Goal: Transaction & Acquisition: Purchase product/service

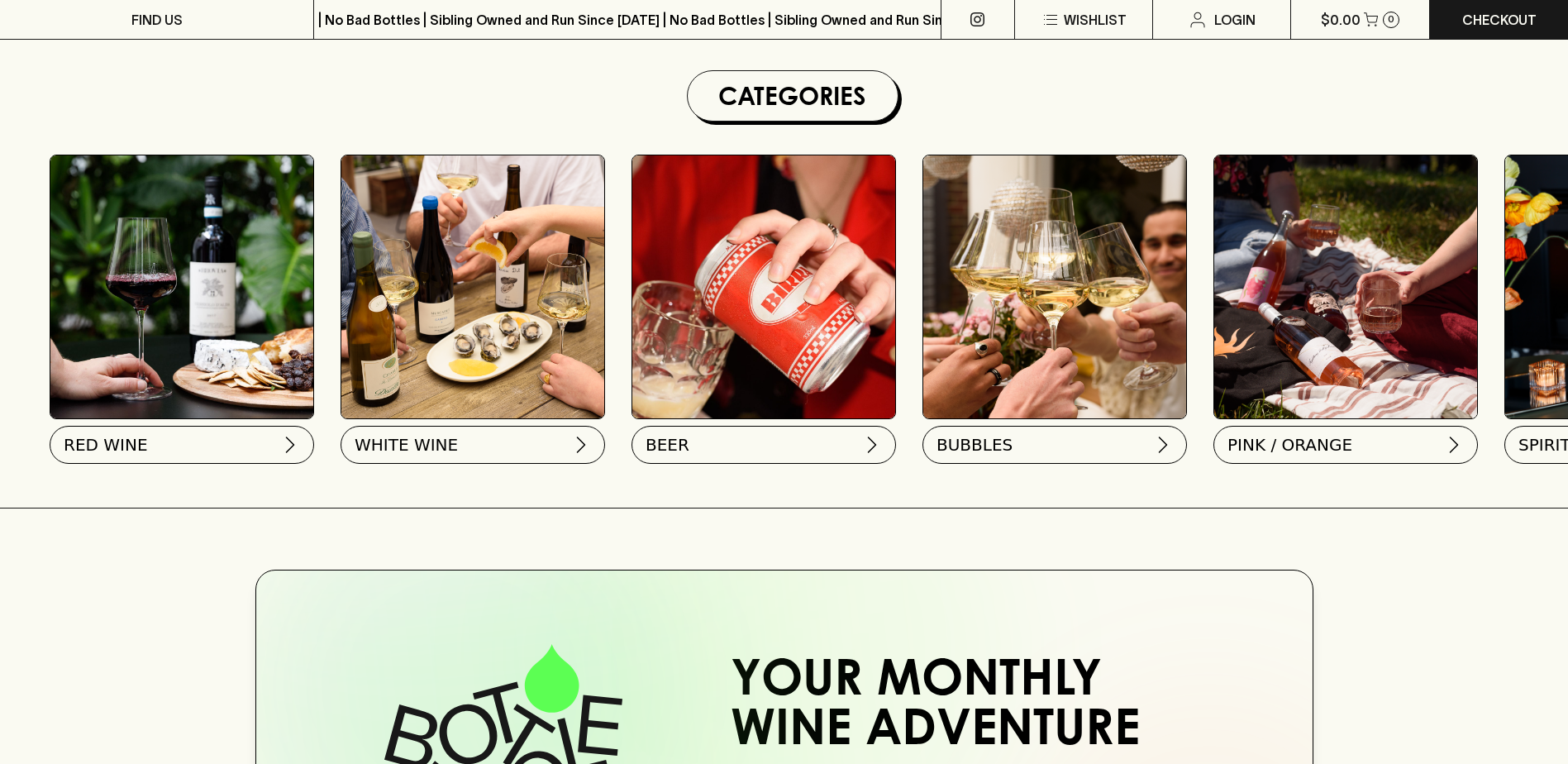
scroll to position [496, 0]
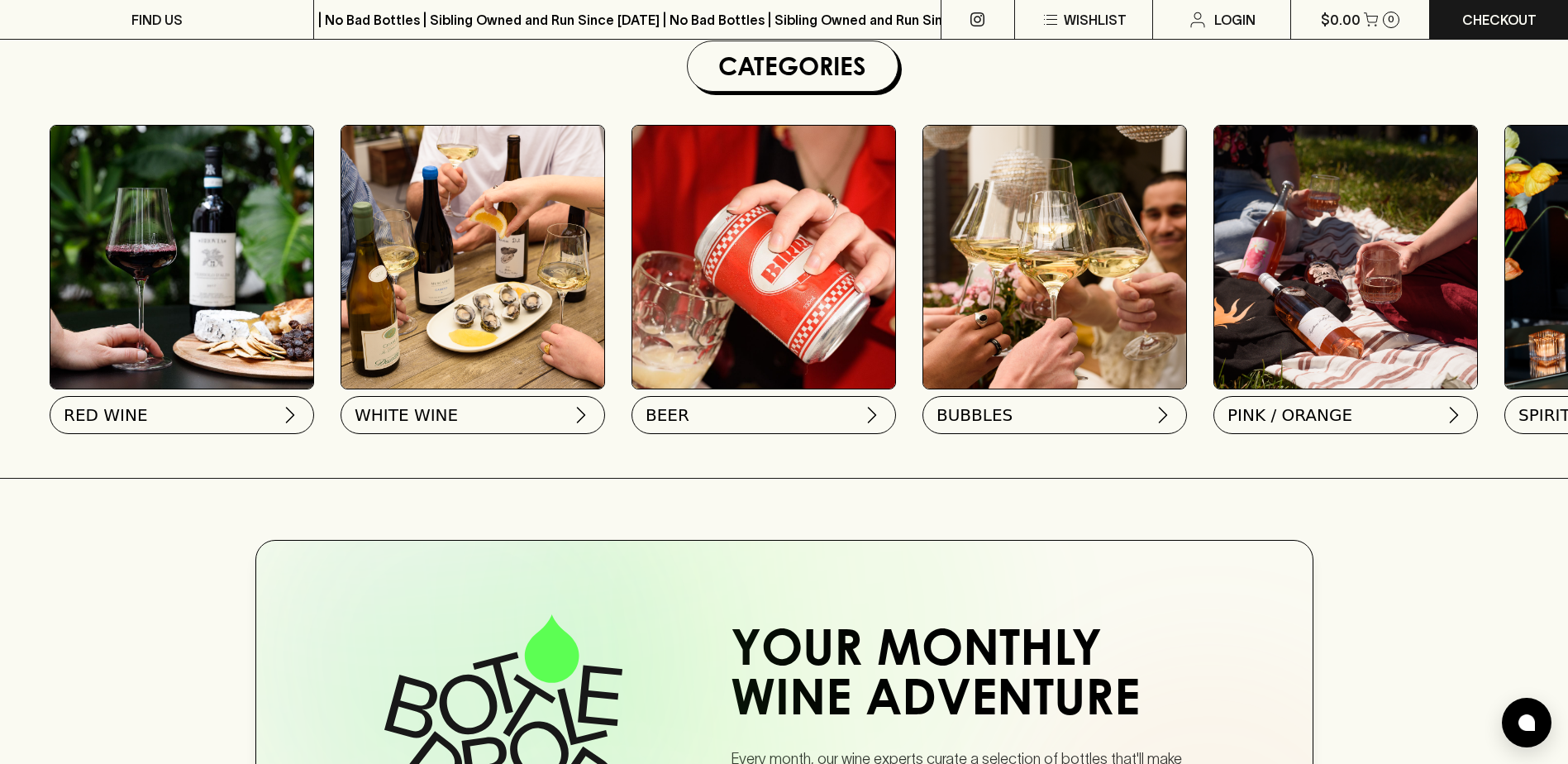
click at [1189, 421] on div "RED WINE WHITE WINE BEER BUBBLES PINK / ORANGE SPIRITS GIFTS SNACKS" at bounding box center [792, 282] width 1552 height 349
click at [1130, 415] on button "BUBBLES" at bounding box center [1053, 412] width 265 height 38
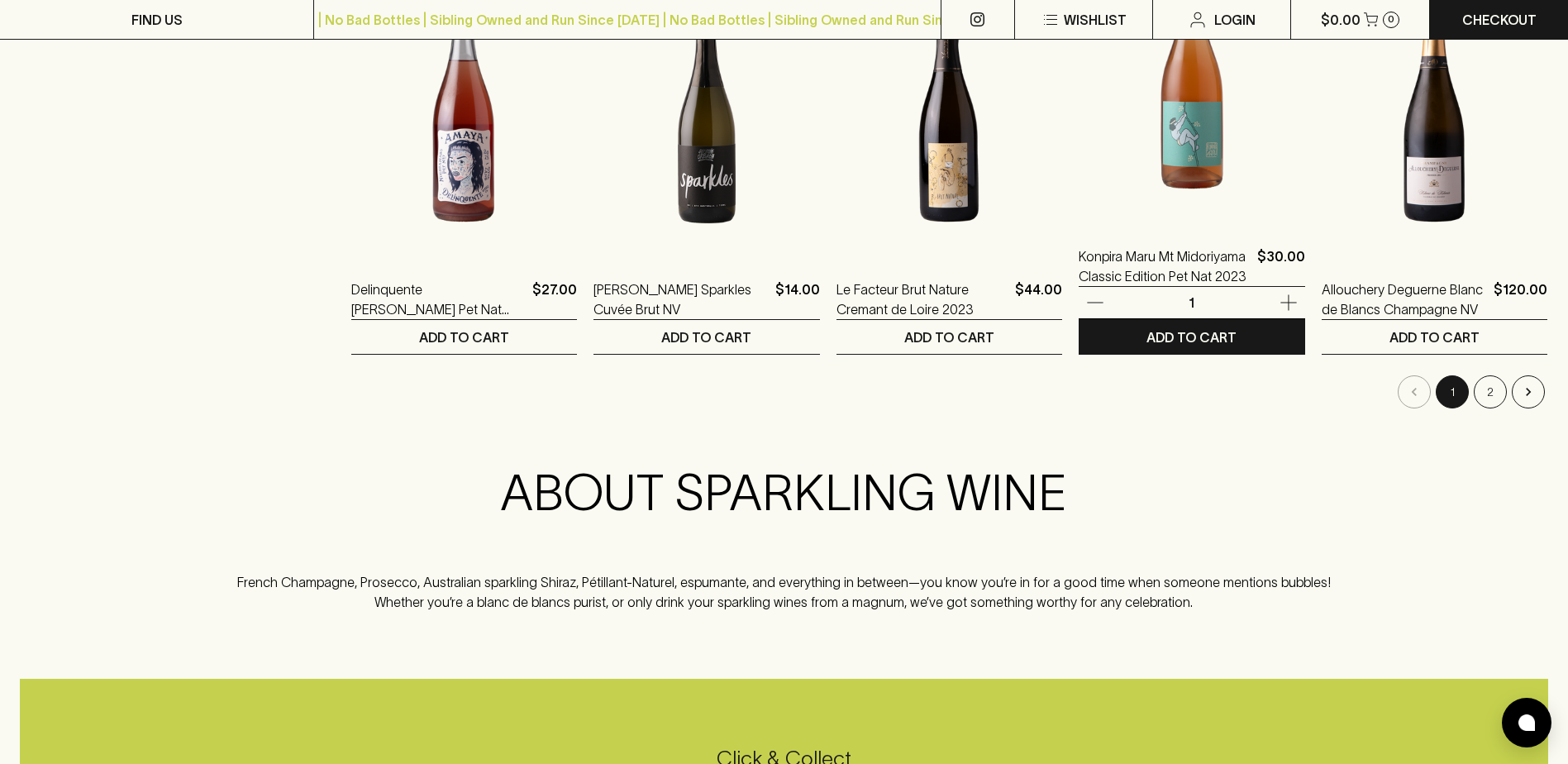
scroll to position [1736, 0]
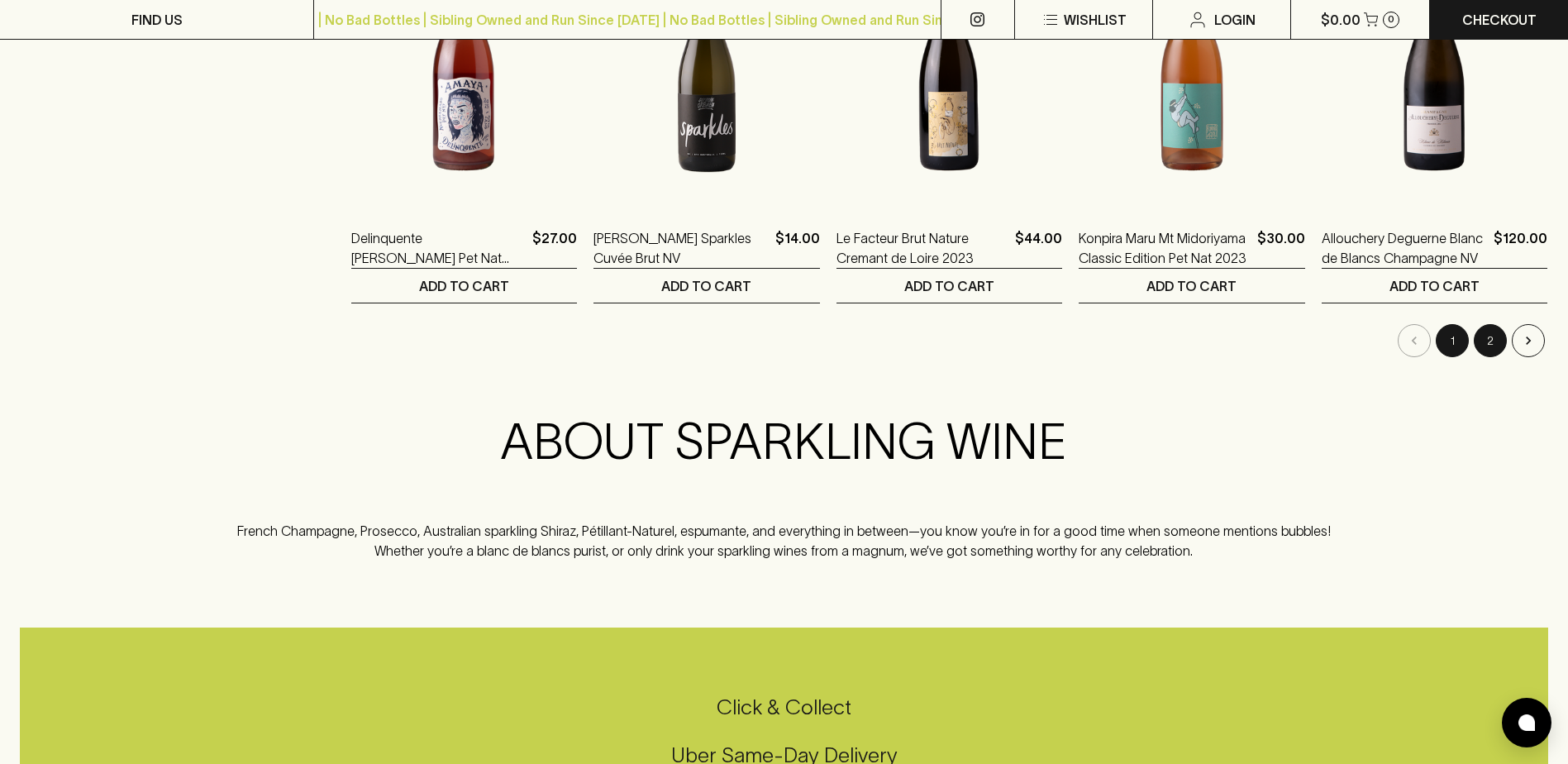
click at [1496, 349] on button "2" at bounding box center [1490, 340] width 33 height 33
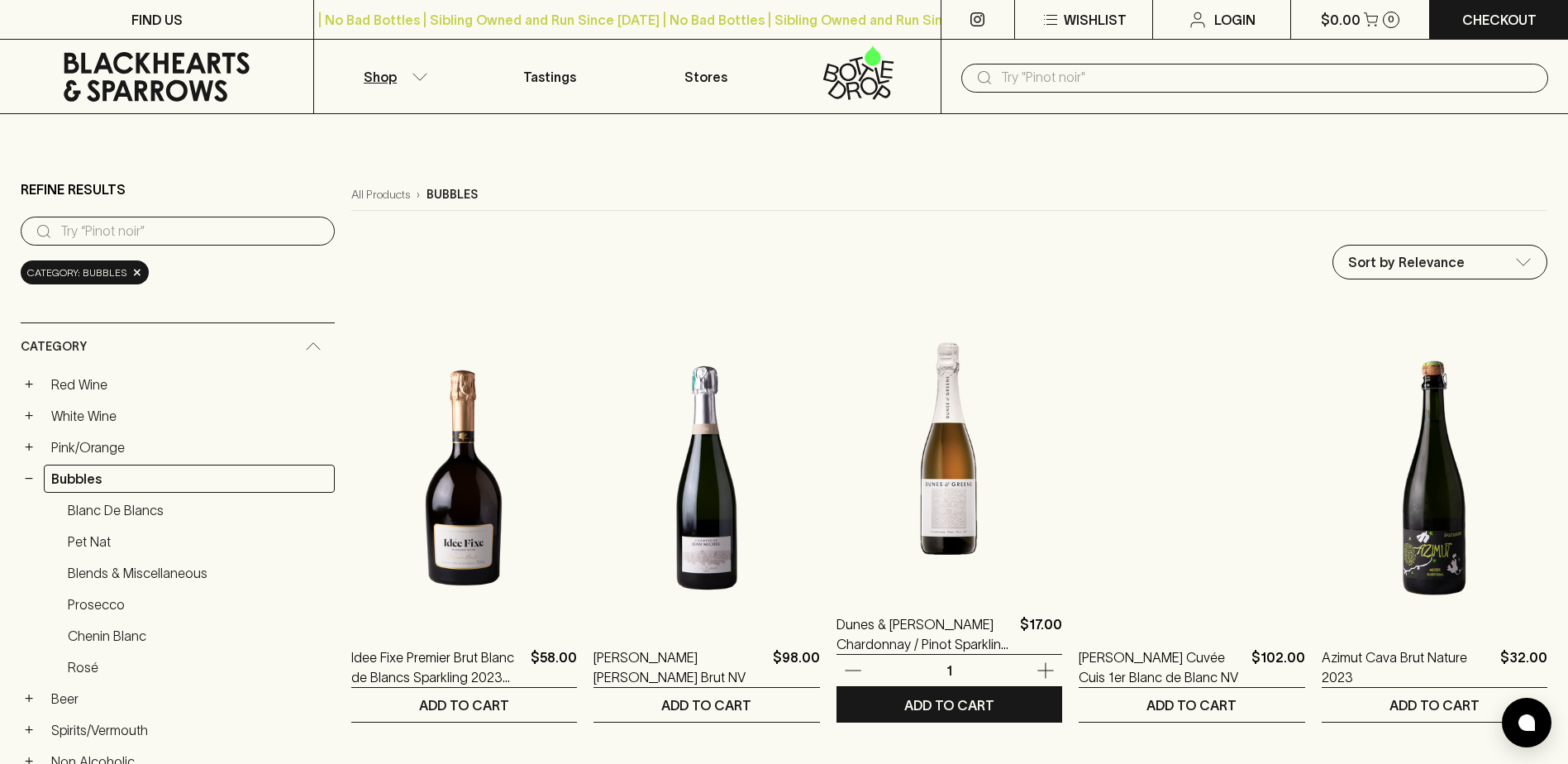
scroll to position [745, 0]
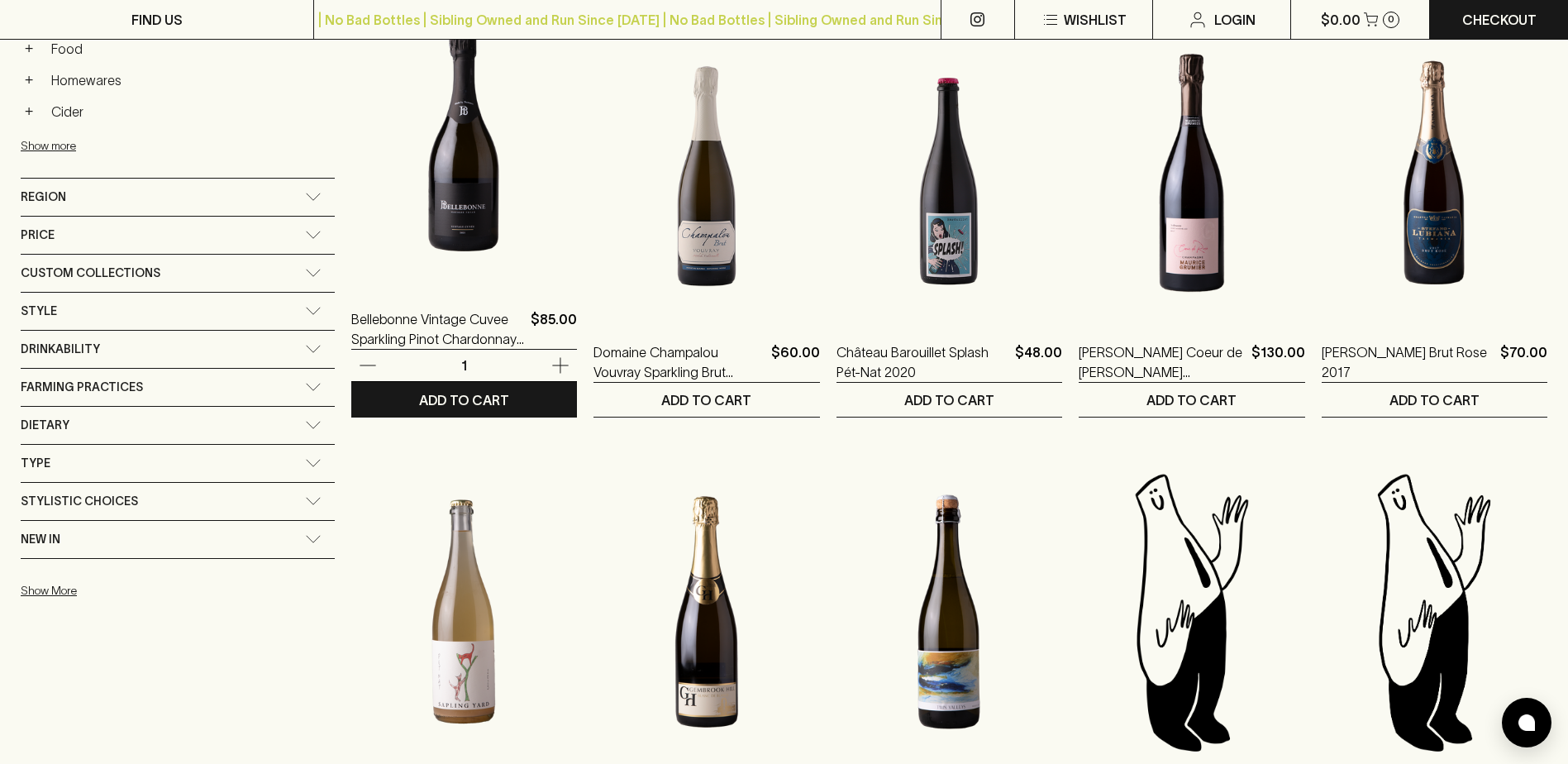
click at [352, 169] on img at bounding box center [464, 139] width 226 height 289
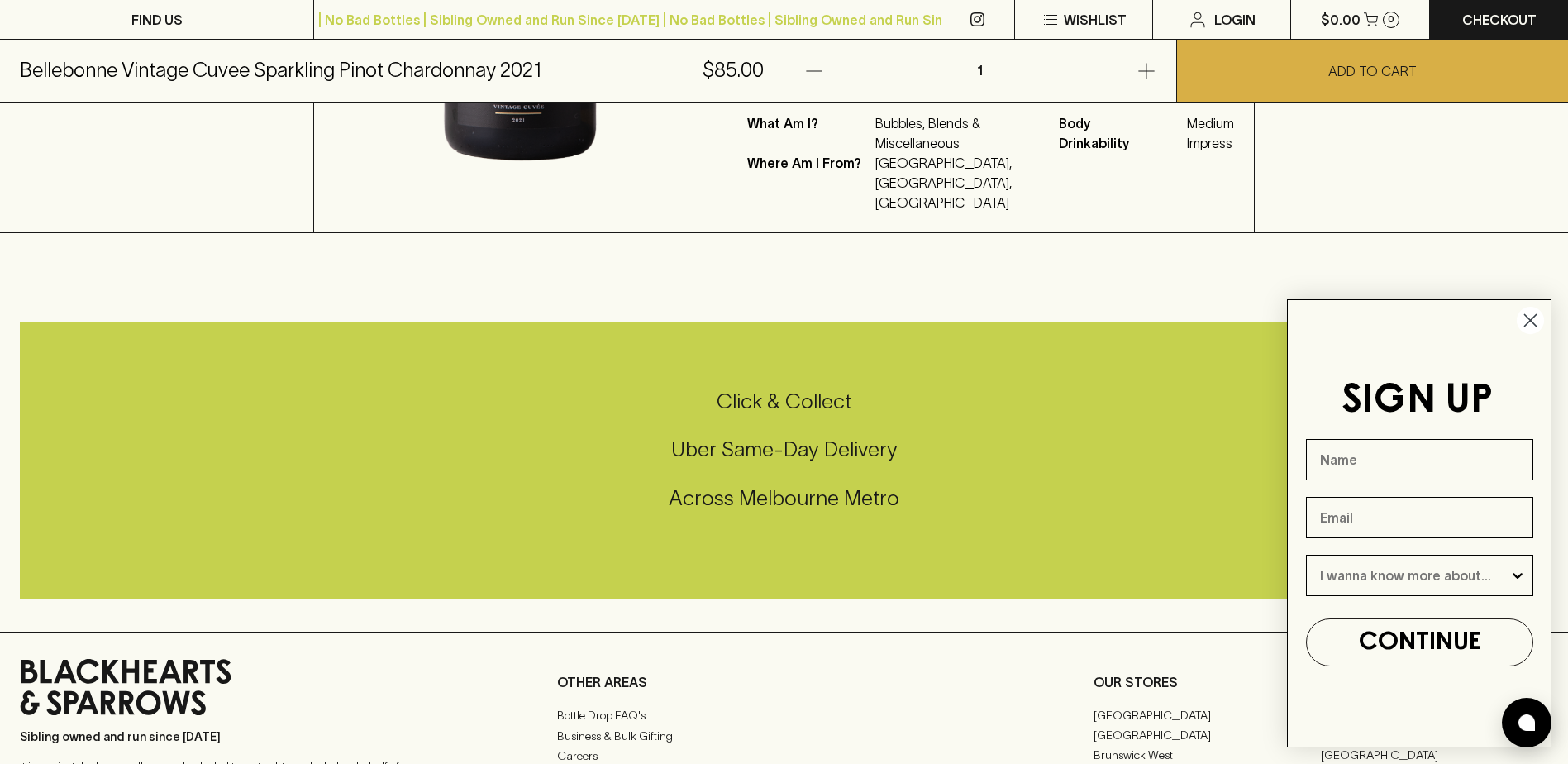
scroll to position [827, 0]
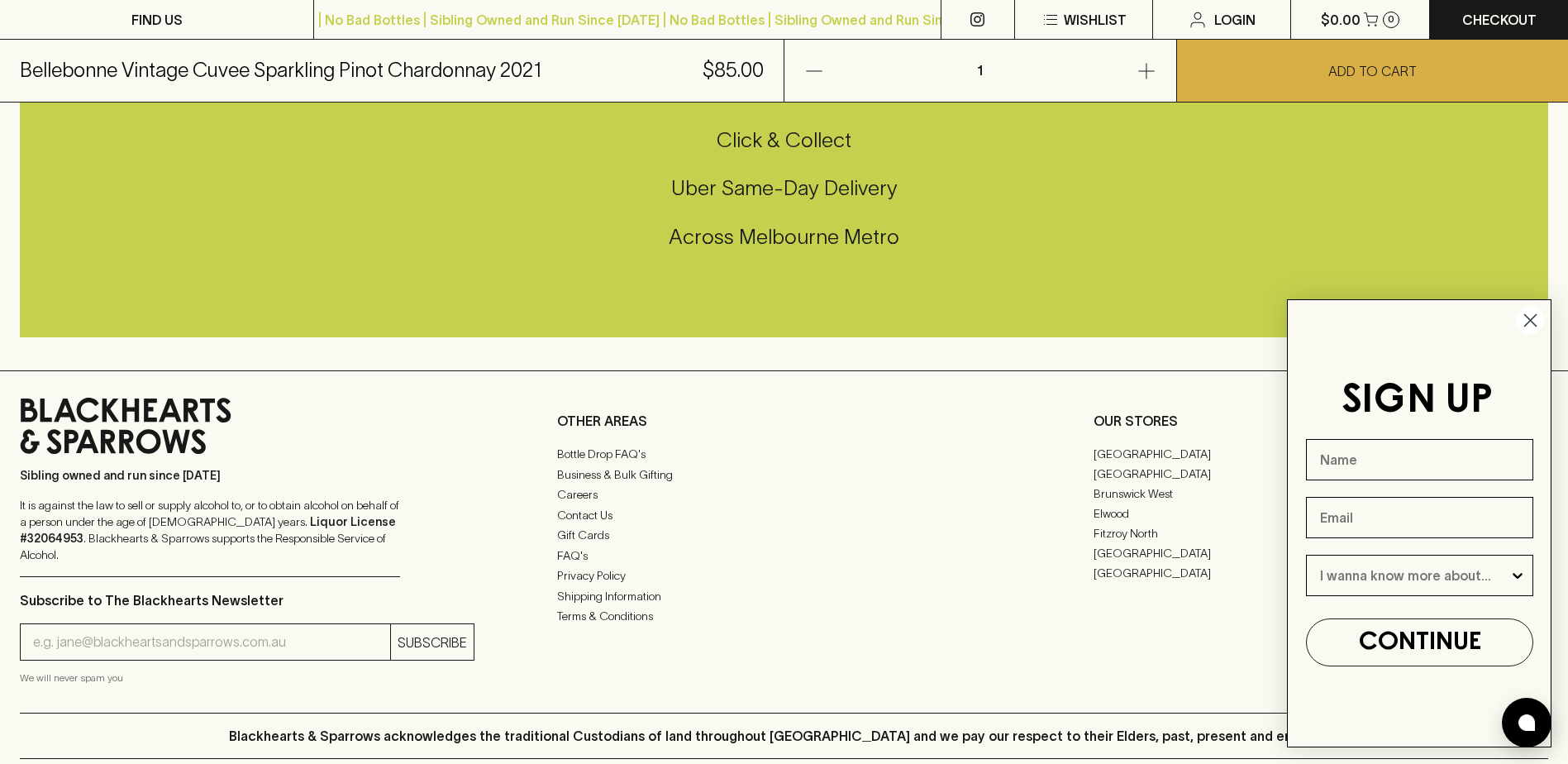
click at [1044, 472] on div "Sibling owned and run since [DATE] It is against the law to sell or supply alco…" at bounding box center [784, 541] width 1568 height 342
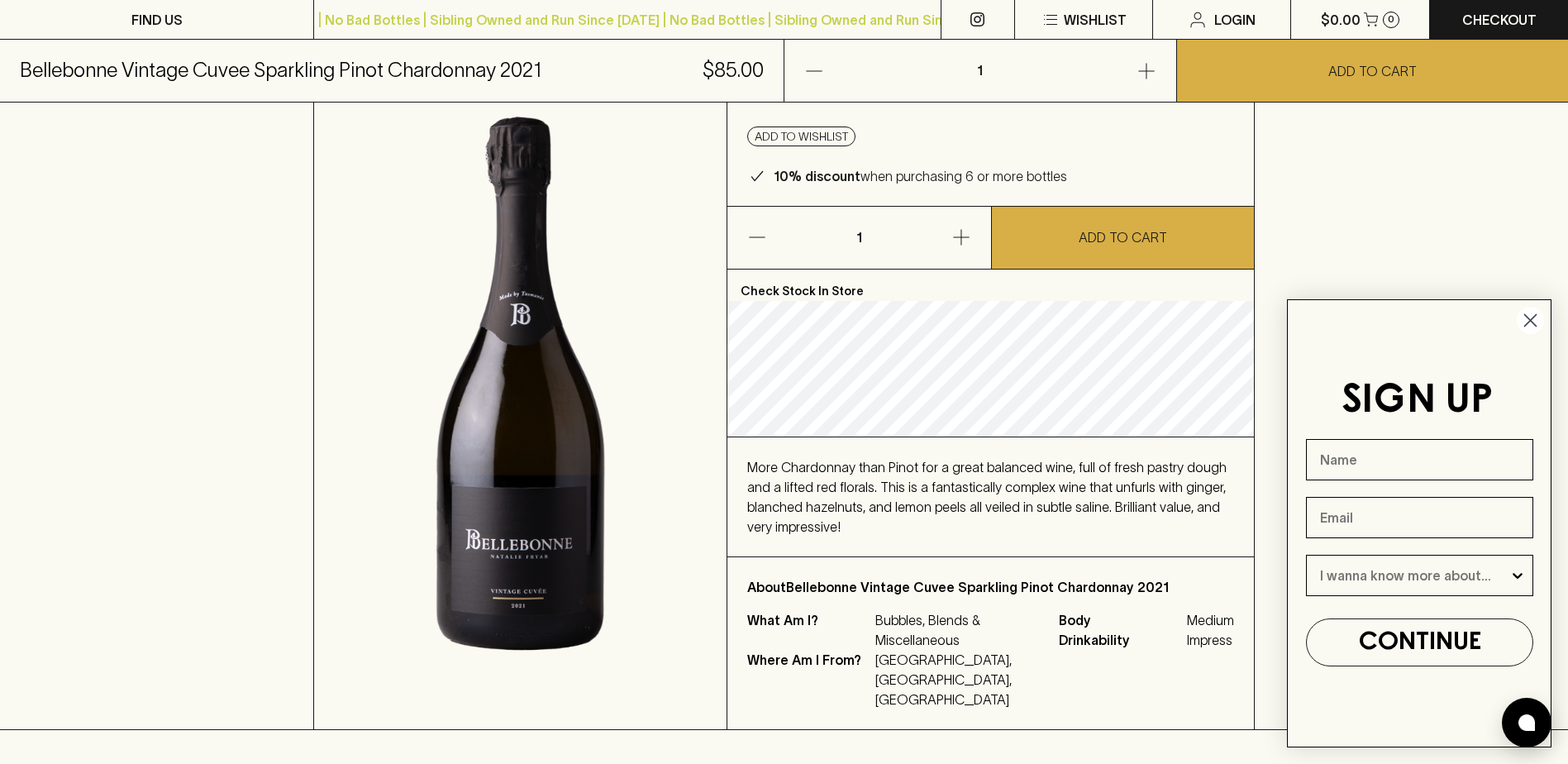
scroll to position [0, 0]
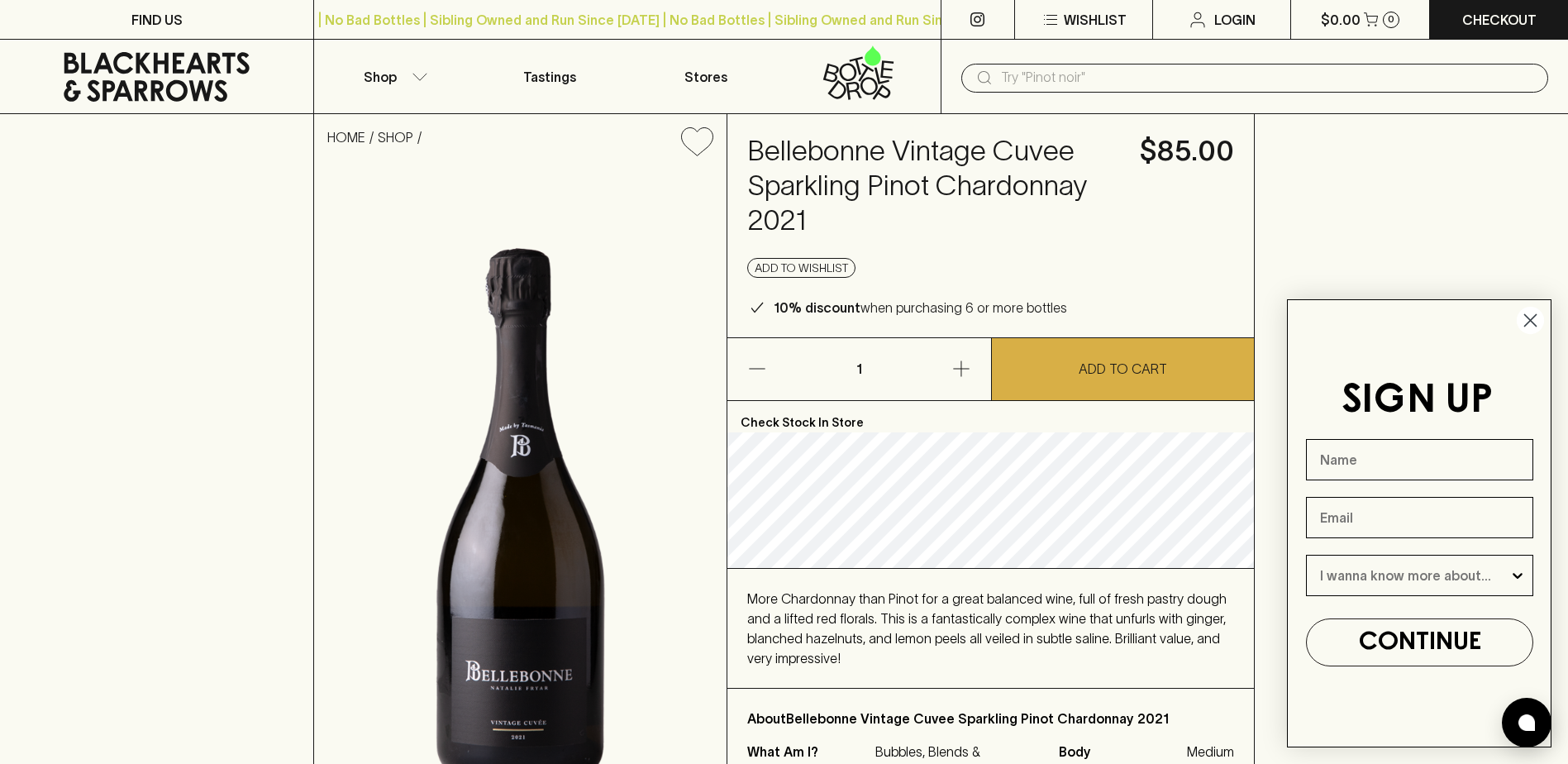
click at [1539, 314] on circle "Close dialog" at bounding box center [1530, 320] width 27 height 27
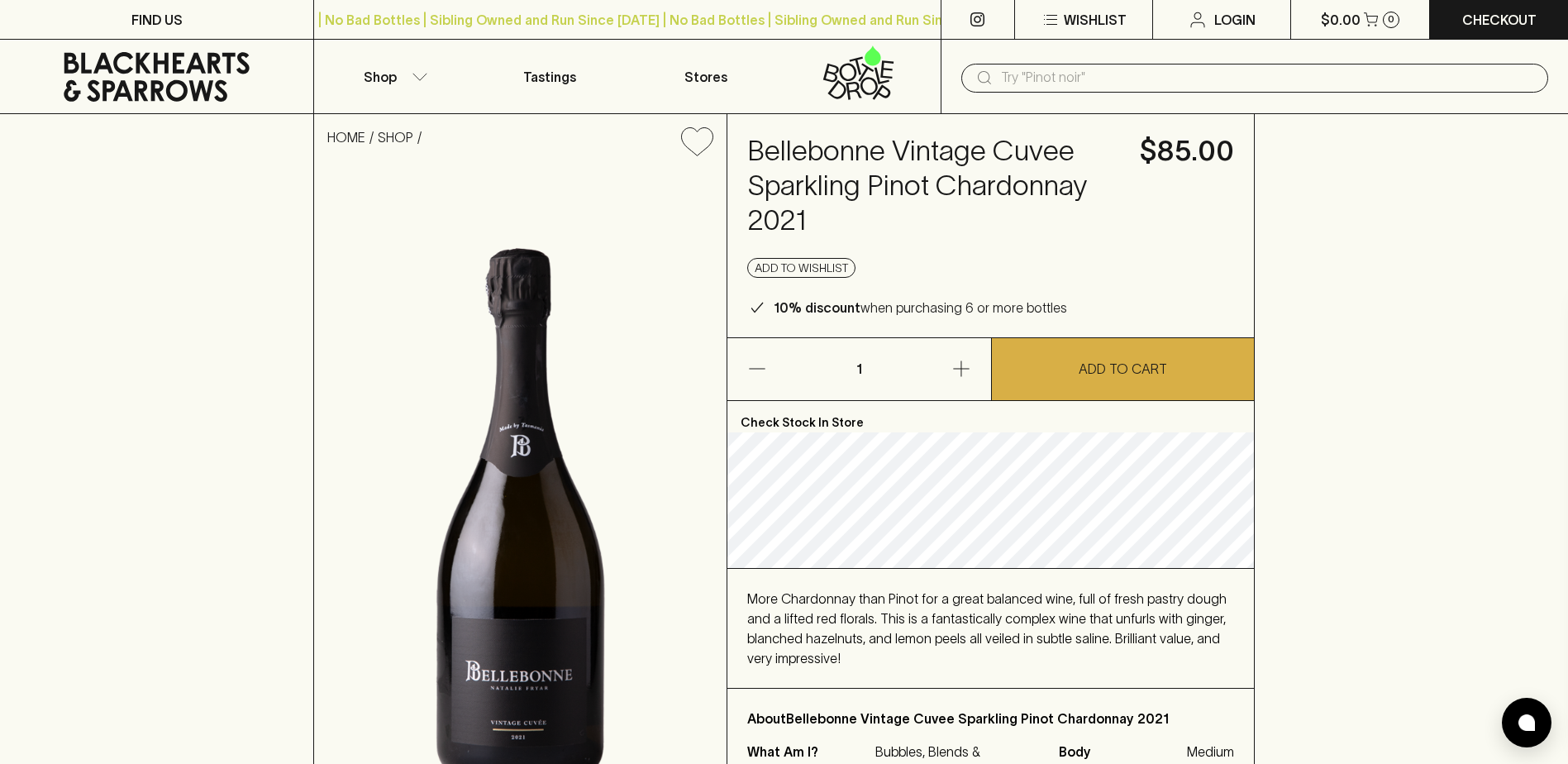
click at [1146, 358] on button "ADD TO CART" at bounding box center [1123, 369] width 262 height 62
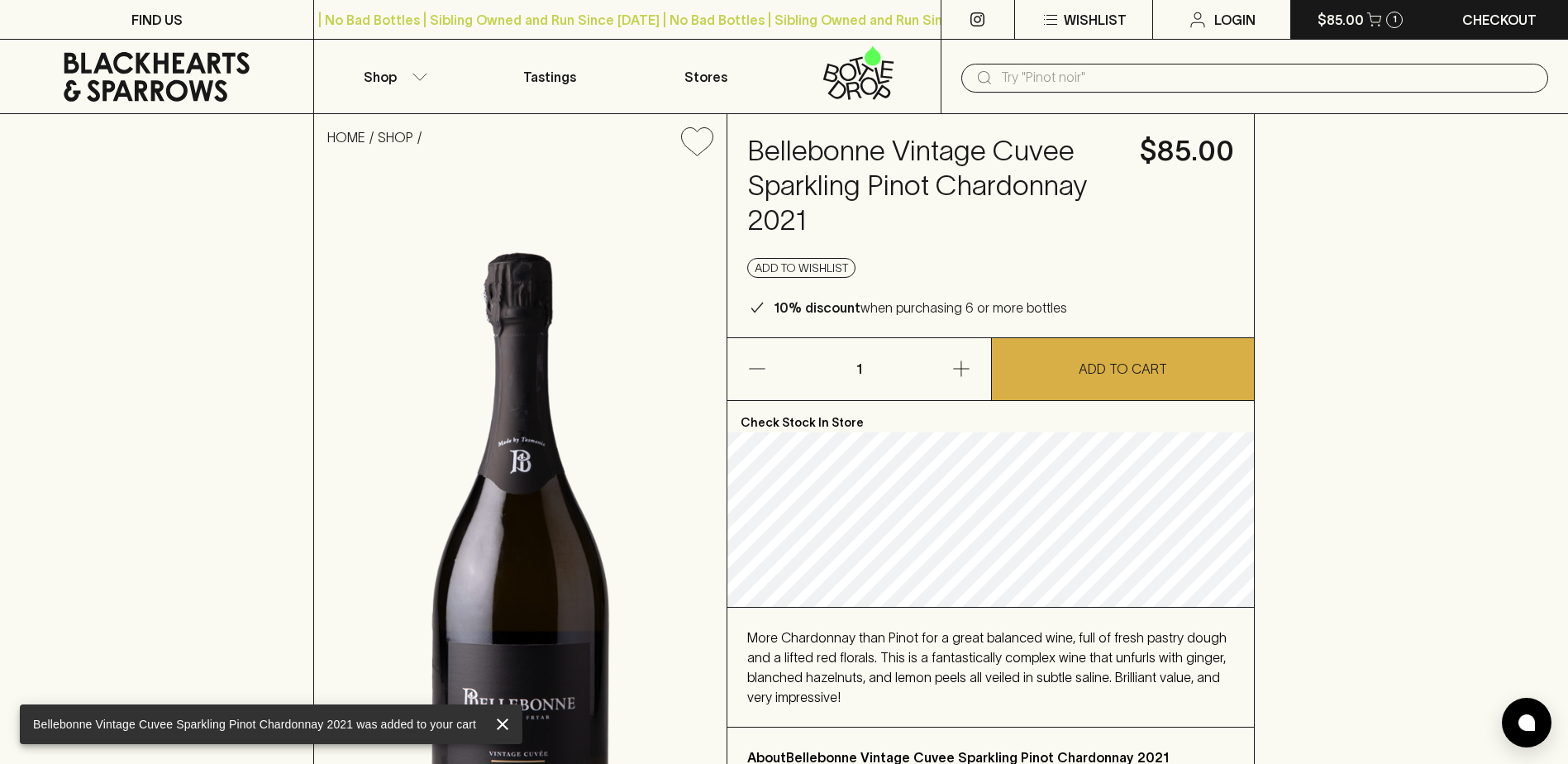
click at [1329, 20] on p "$85.00" at bounding box center [1340, 20] width 46 height 20
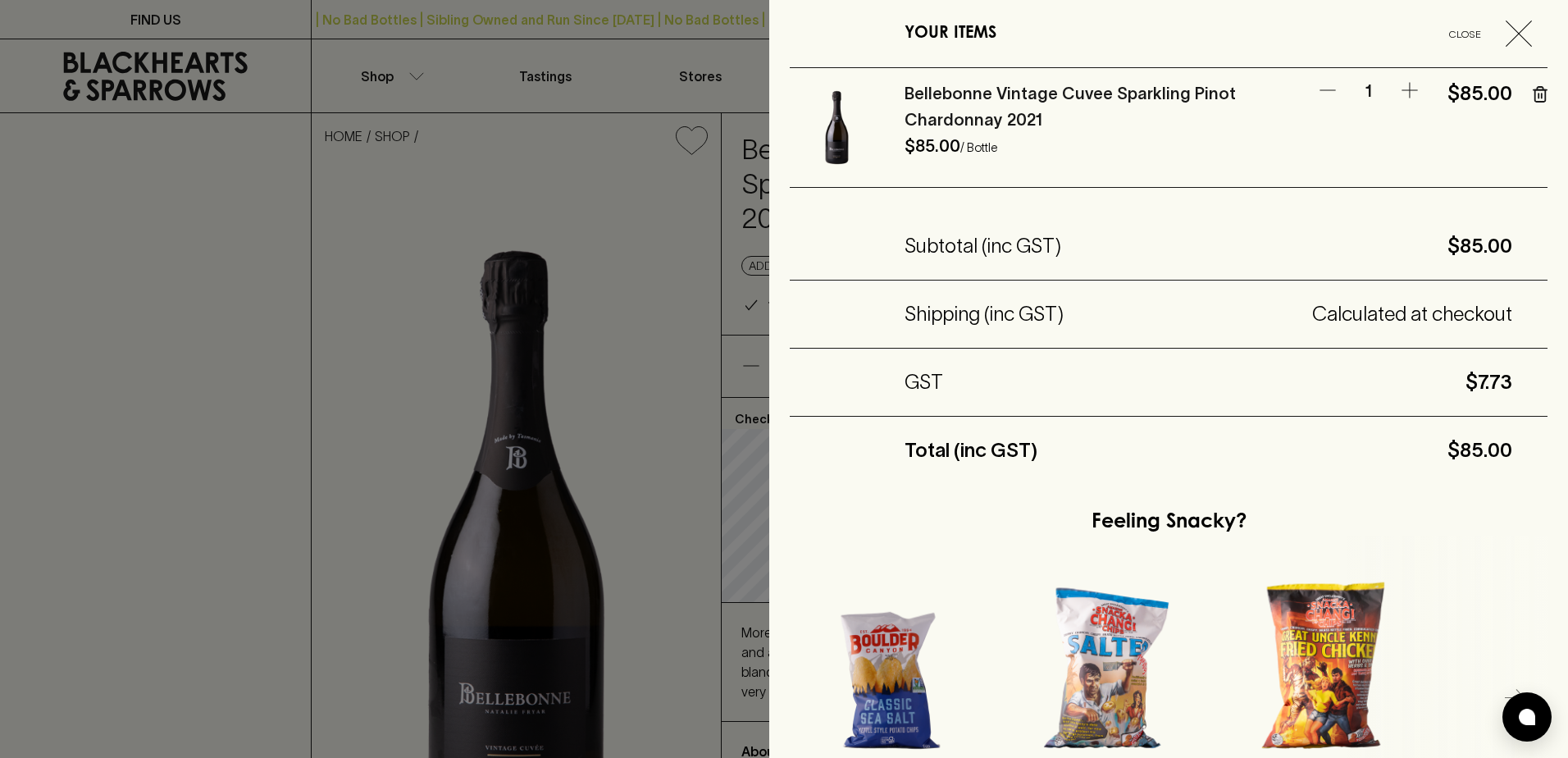
click at [35, 303] on div at bounding box center [784, 379] width 1568 height 758
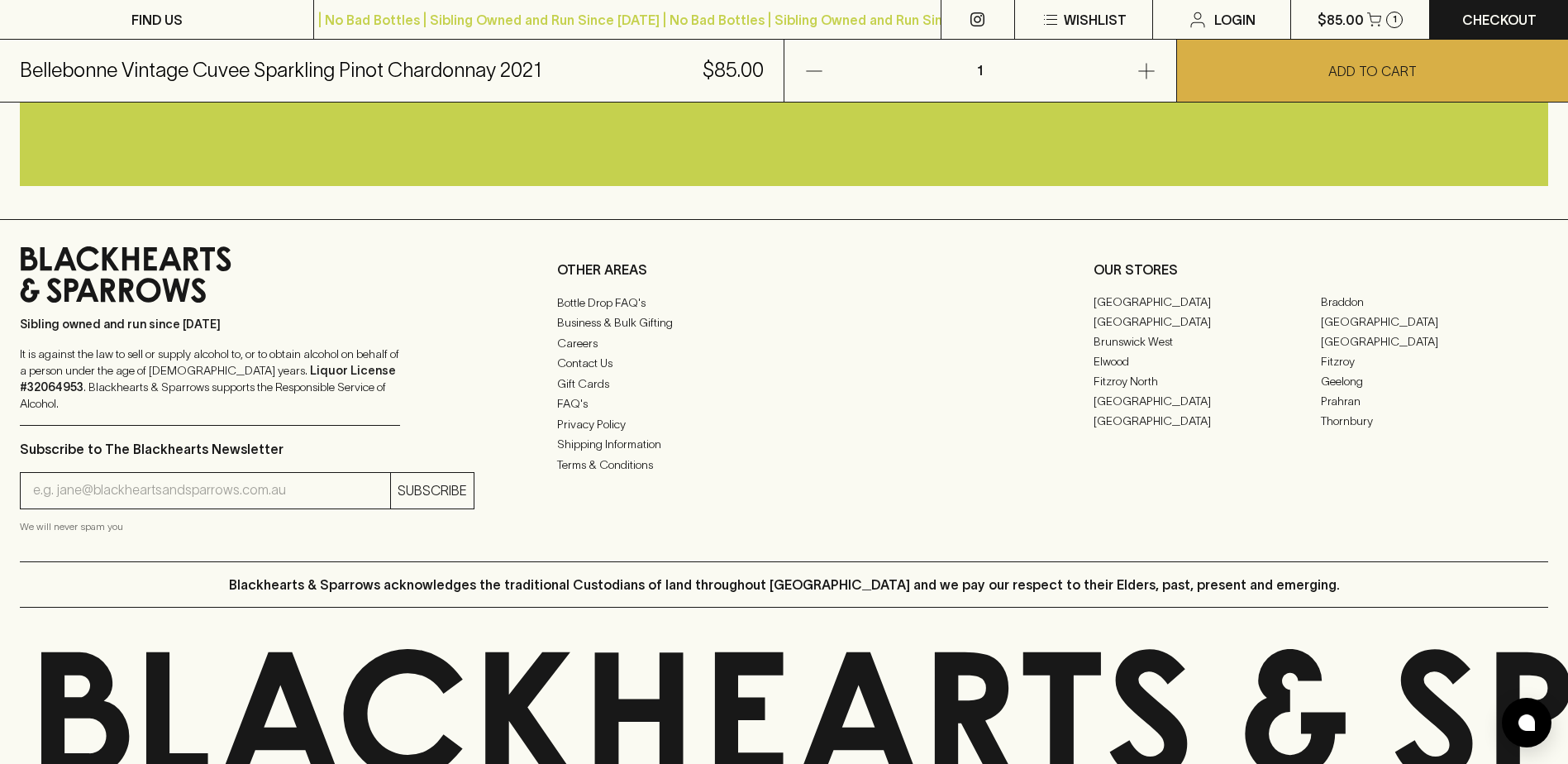
scroll to position [1161, 0]
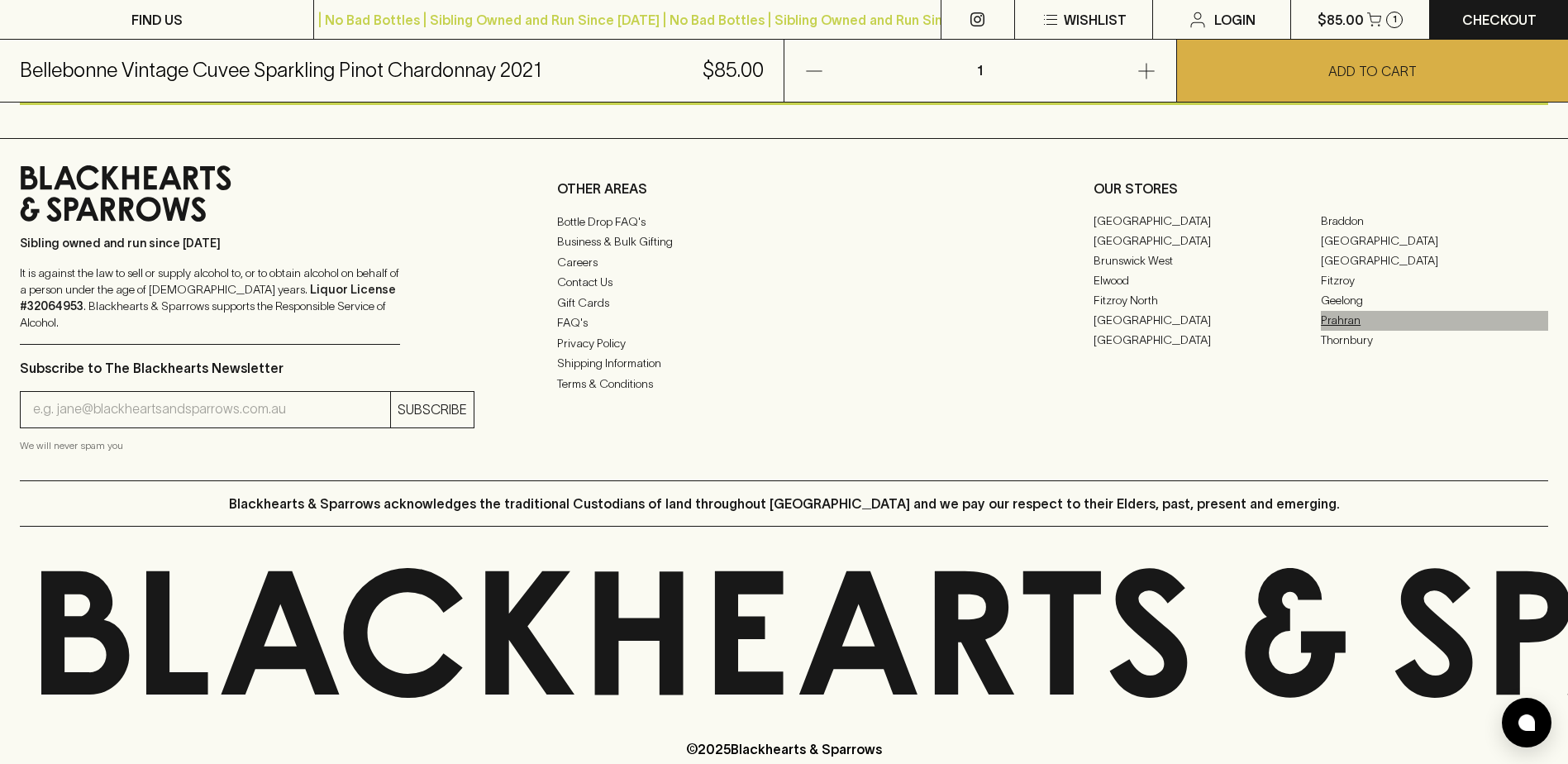
click at [1349, 311] on link "Prahran" at bounding box center [1435, 321] width 228 height 20
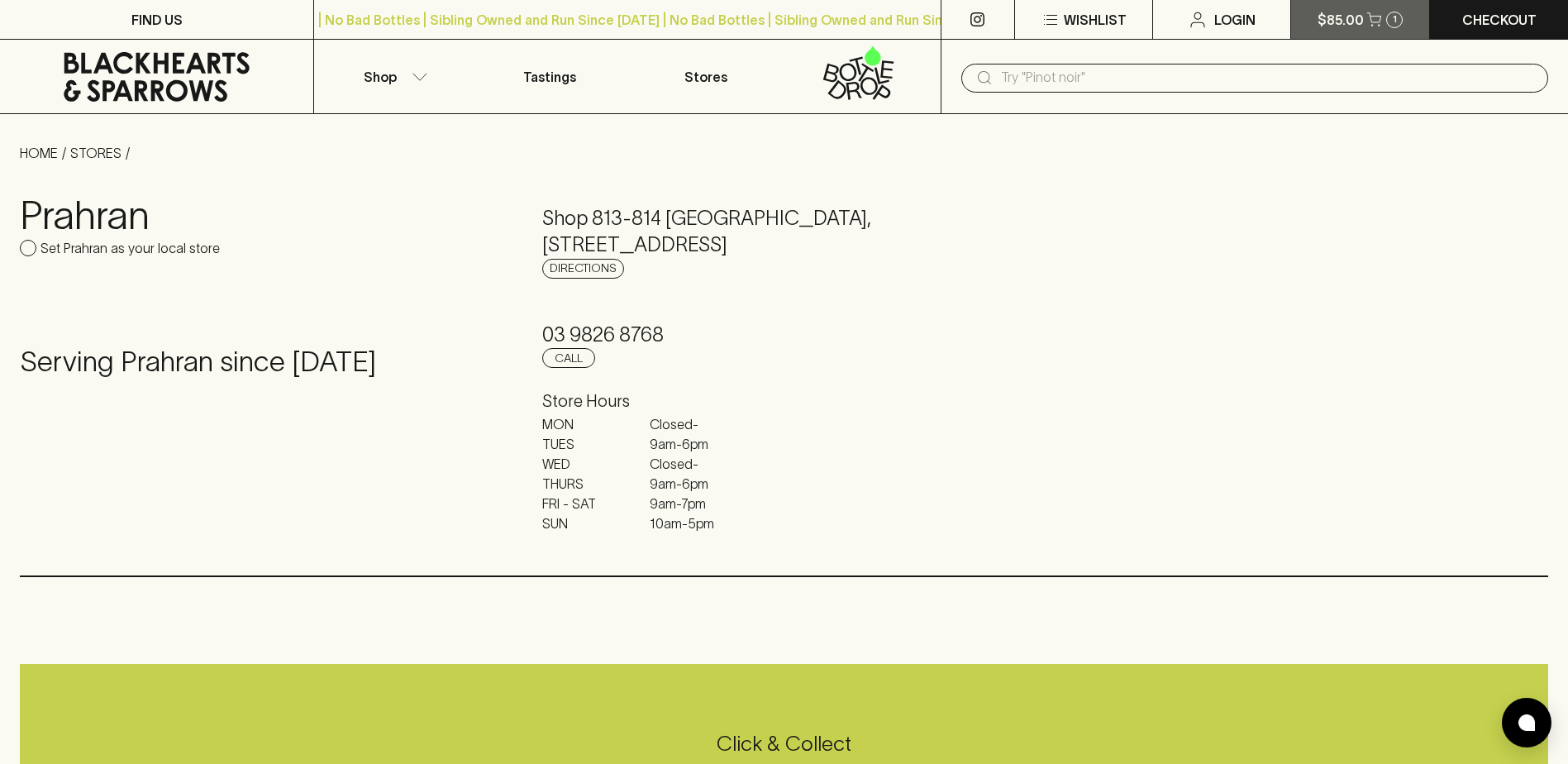
click at [1352, 16] on p "$85.00" at bounding box center [1340, 20] width 46 height 20
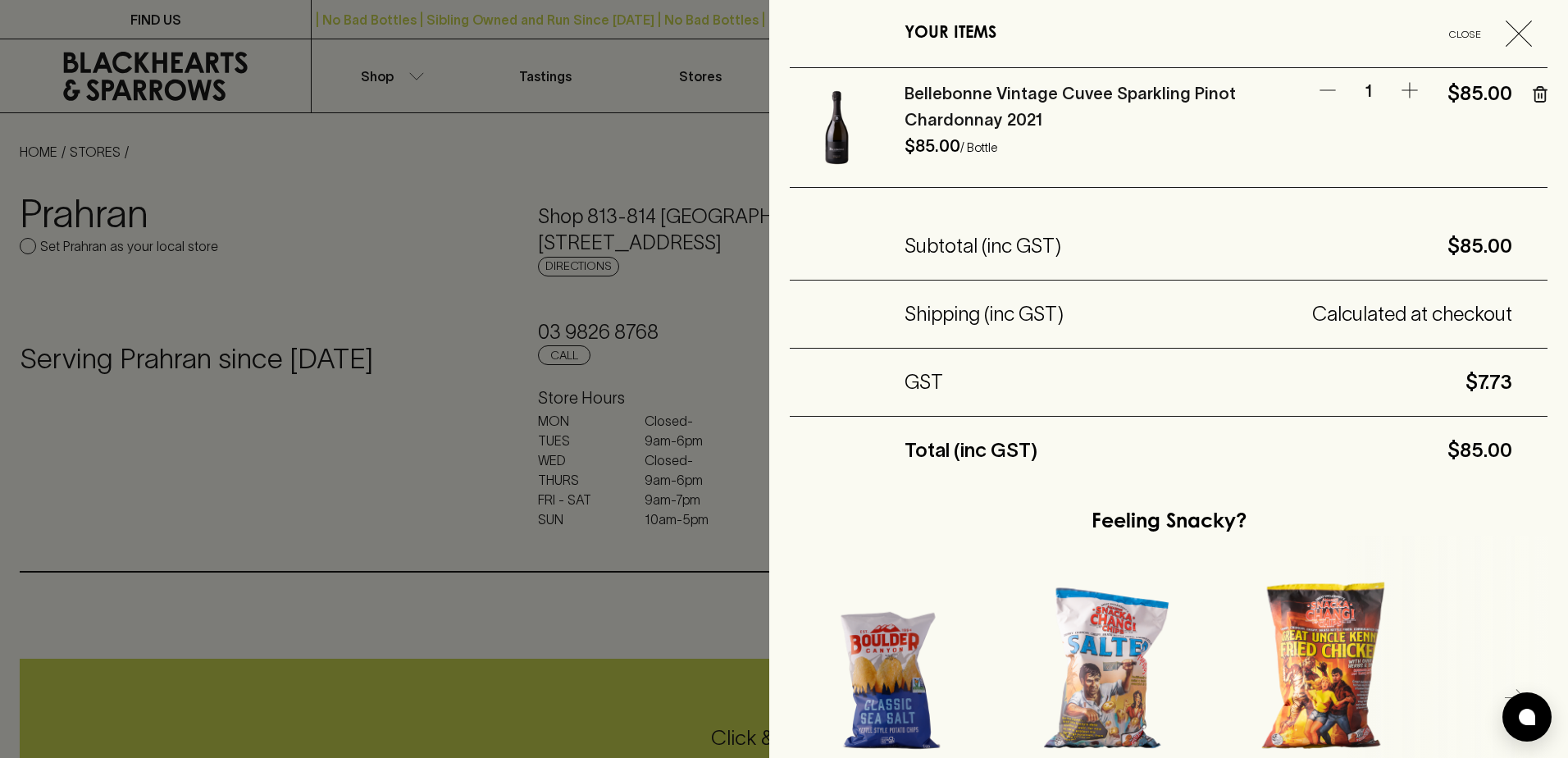
click at [255, 243] on div at bounding box center [784, 379] width 1568 height 758
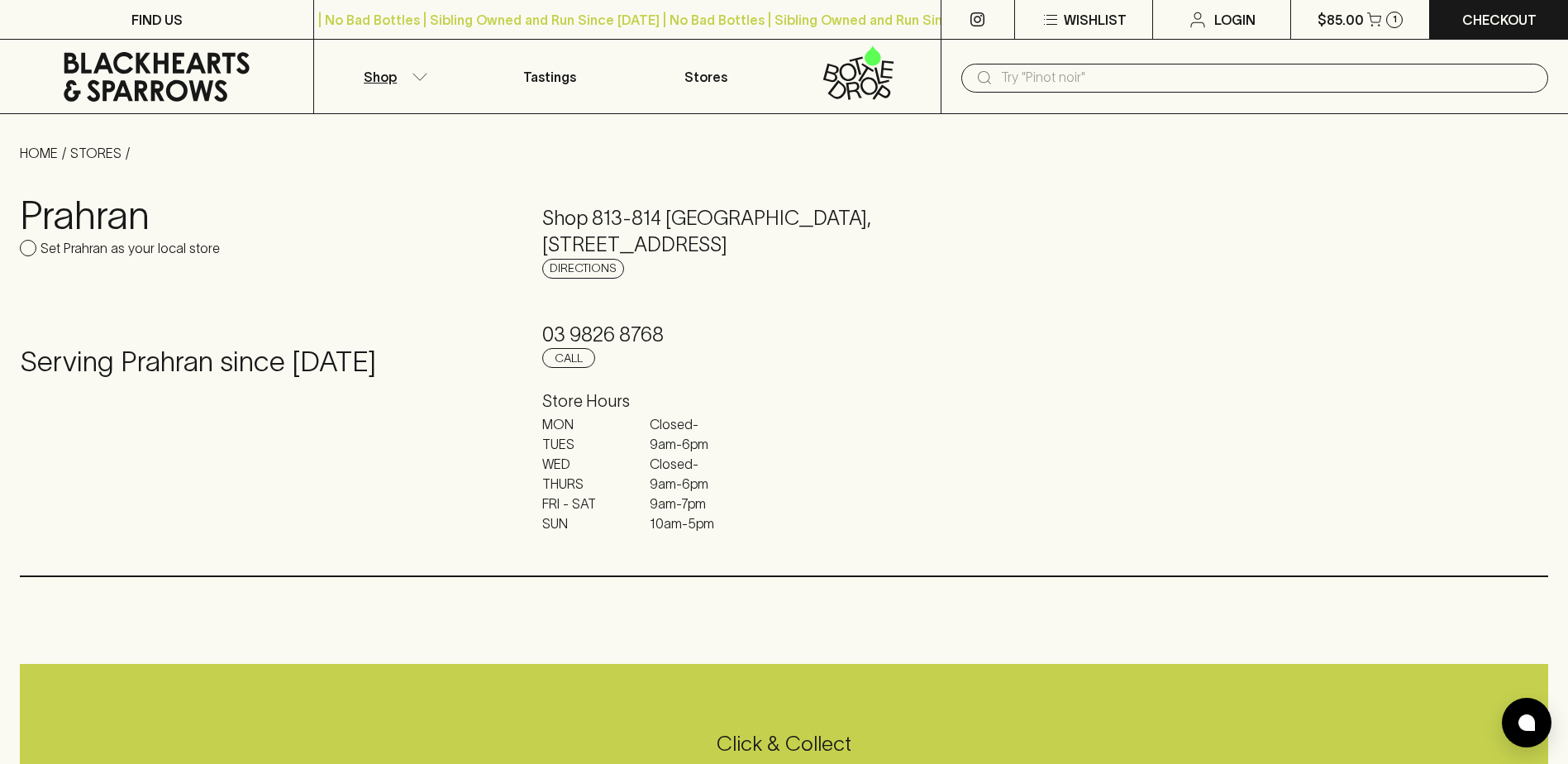
click at [413, 68] on button "Shop" at bounding box center [392, 76] width 156 height 73
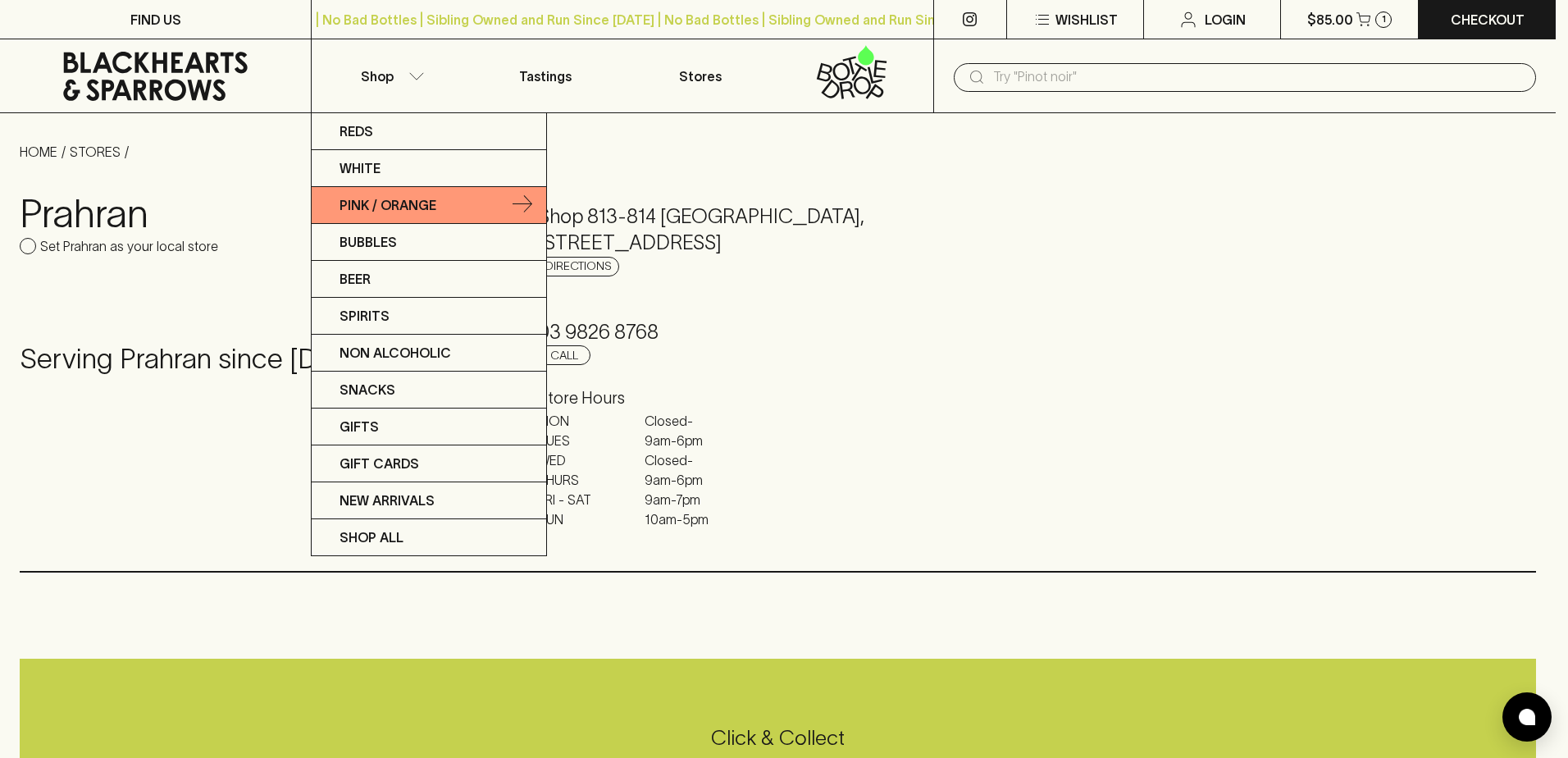
click at [403, 205] on p "Pink / Orange" at bounding box center [388, 205] width 97 height 20
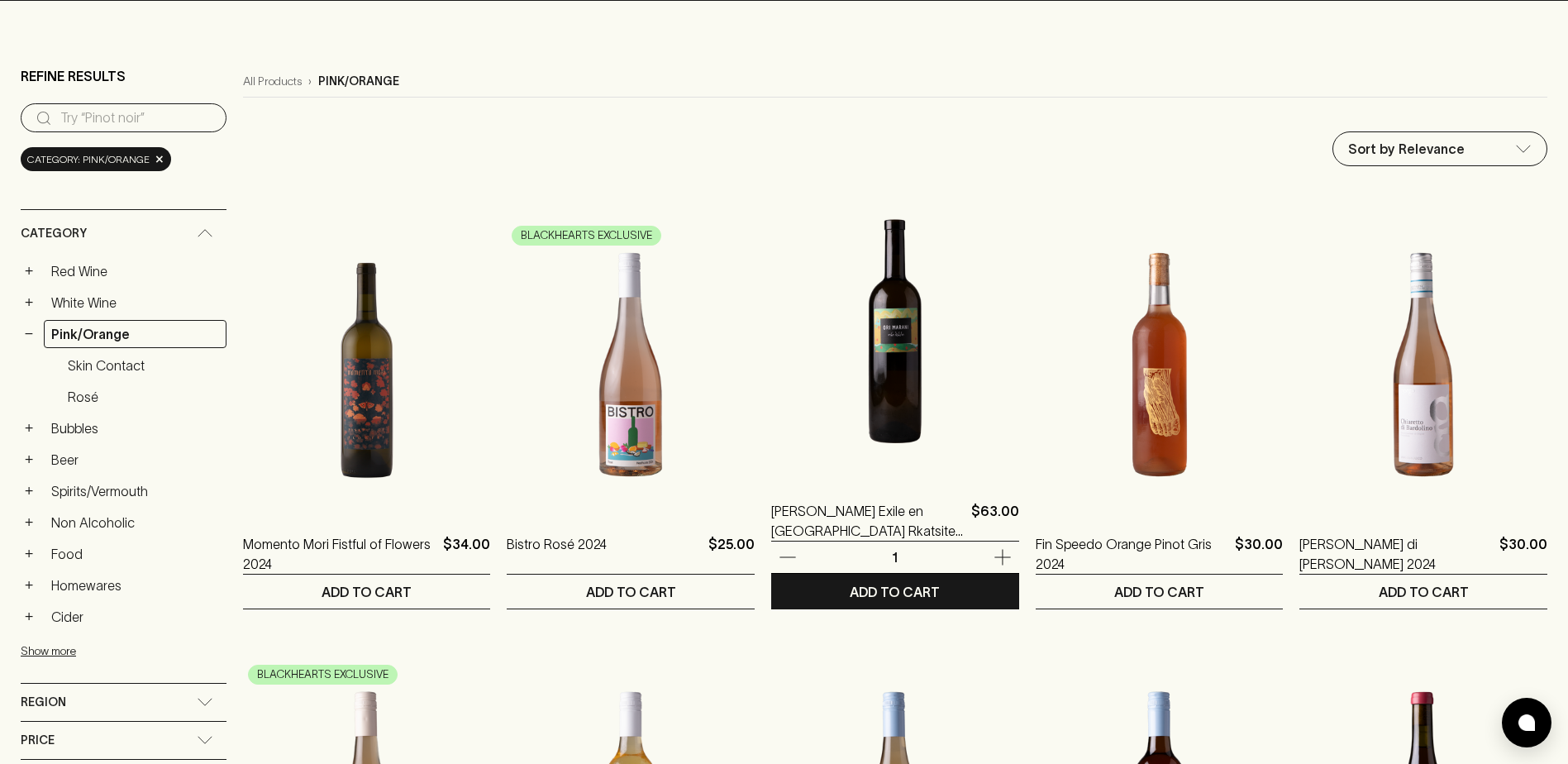
scroll to position [83, 0]
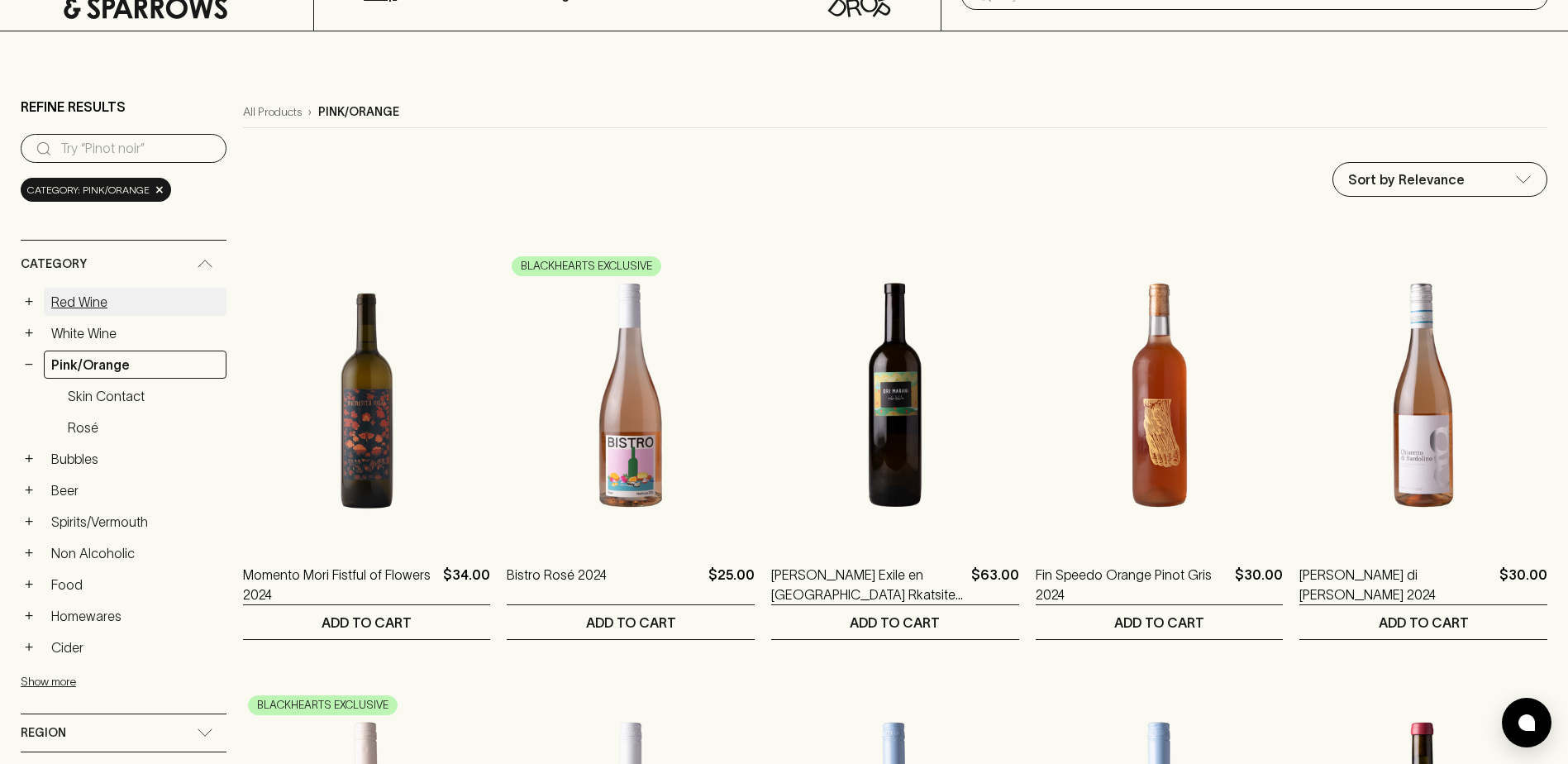
click at [97, 293] on link "Red Wine" at bounding box center [135, 301] width 183 height 28
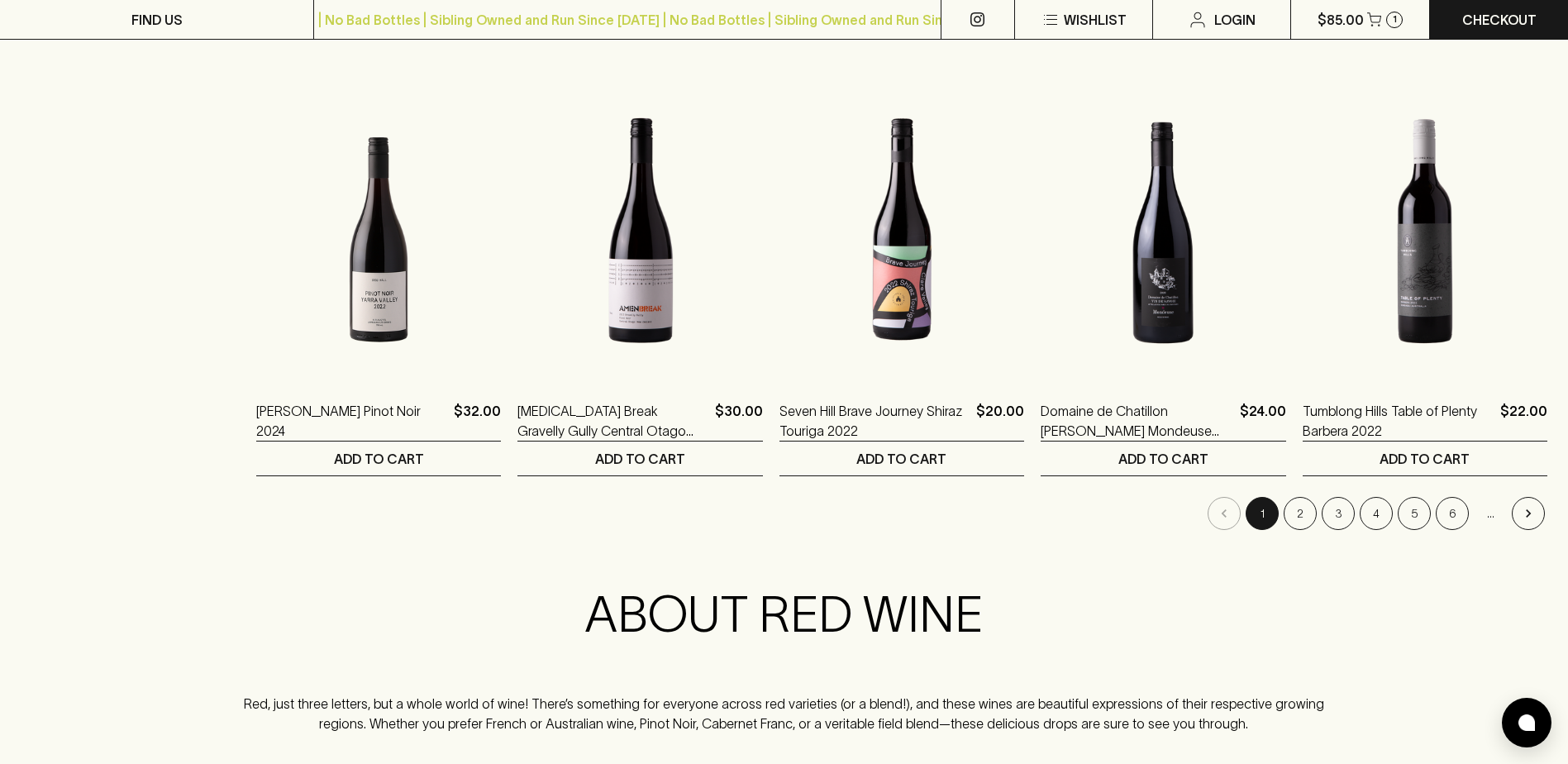
scroll to position [1736, 0]
